Goal: Task Accomplishment & Management: Use online tool/utility

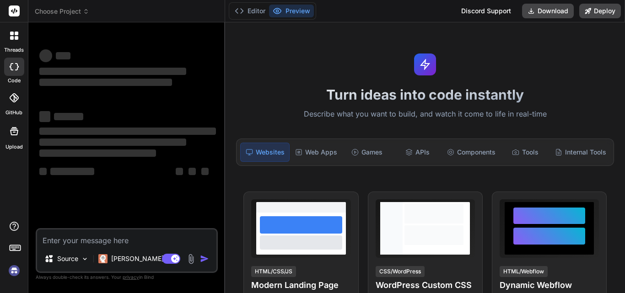
type textarea "x"
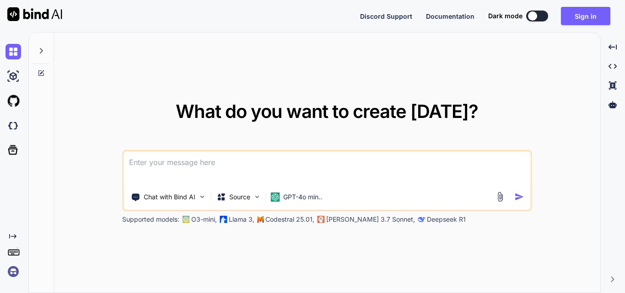
type textarea "x"
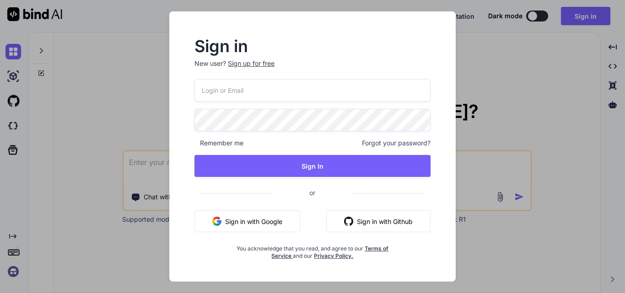
click at [243, 83] on input "email" at bounding box center [312, 90] width 236 height 22
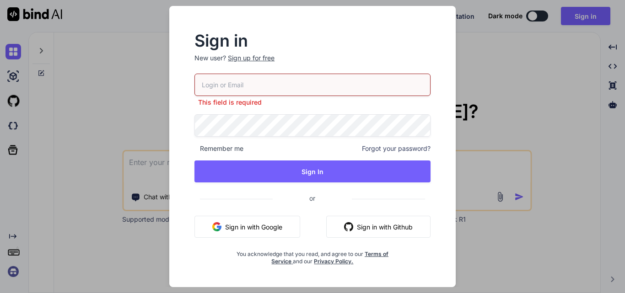
click at [154, 170] on div "Sign in New user? Sign up for free This field is required Remember me Forgot yo…" at bounding box center [312, 146] width 625 height 293
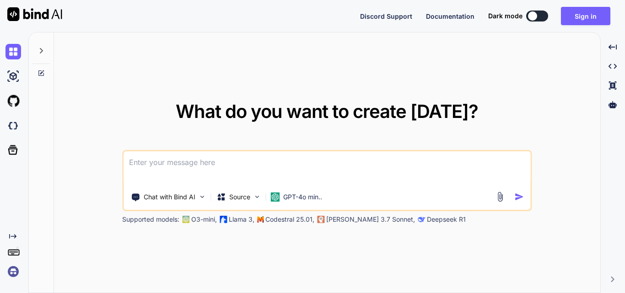
click at [150, 158] on textarea at bounding box center [327, 168] width 407 height 34
